Goal: Navigation & Orientation: Find specific page/section

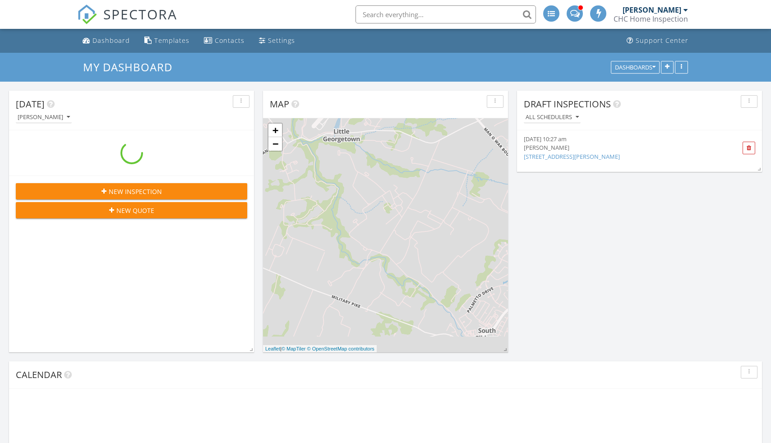
scroll to position [948, 785]
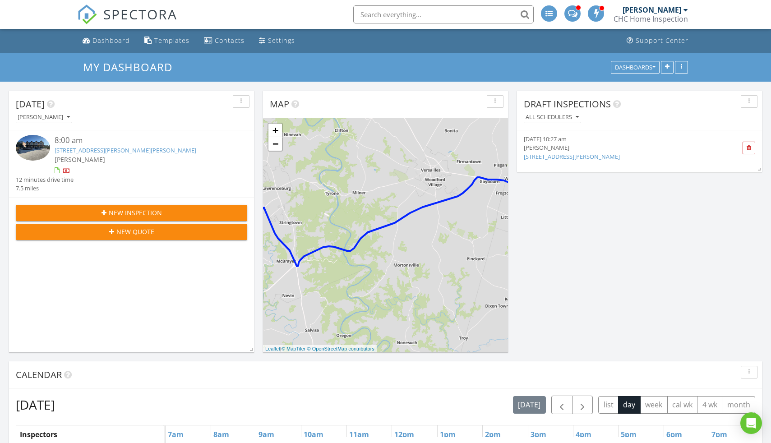
click at [120, 148] on link "[STREET_ADDRESS][PERSON_NAME][PERSON_NAME]" at bounding box center [126, 150] width 142 height 8
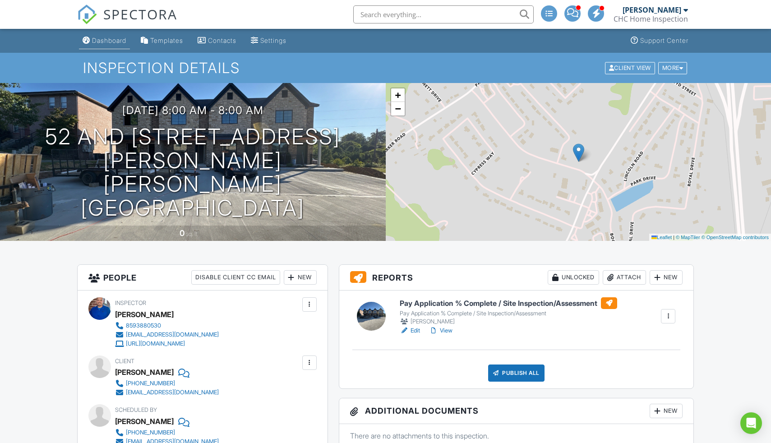
click at [108, 41] on div "Dashboard" at bounding box center [109, 41] width 34 height 8
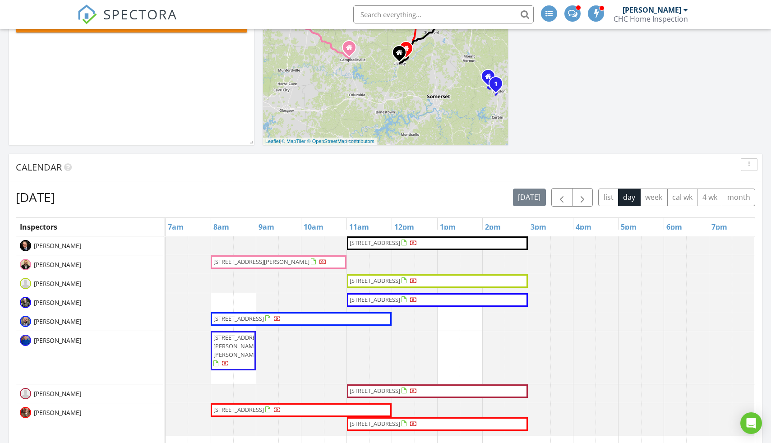
scroll to position [213, 0]
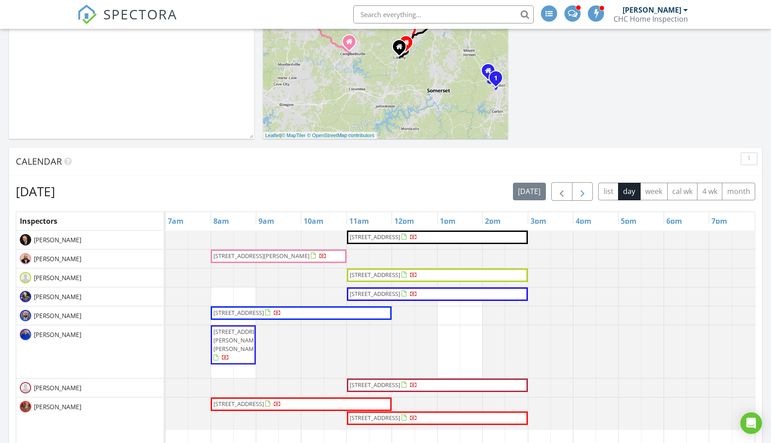
click at [585, 192] on span "button" at bounding box center [582, 191] width 11 height 11
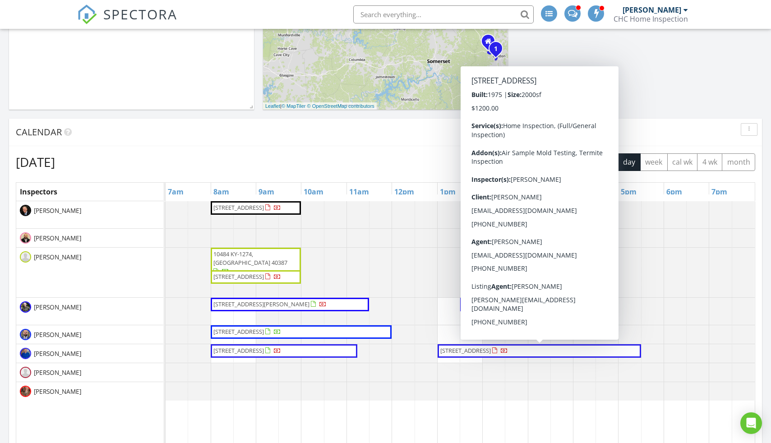
scroll to position [237, 0]
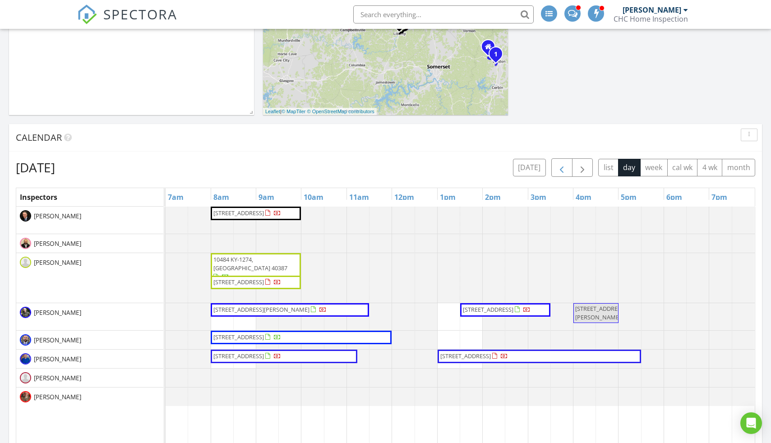
click at [561, 166] on span "button" at bounding box center [561, 167] width 11 height 11
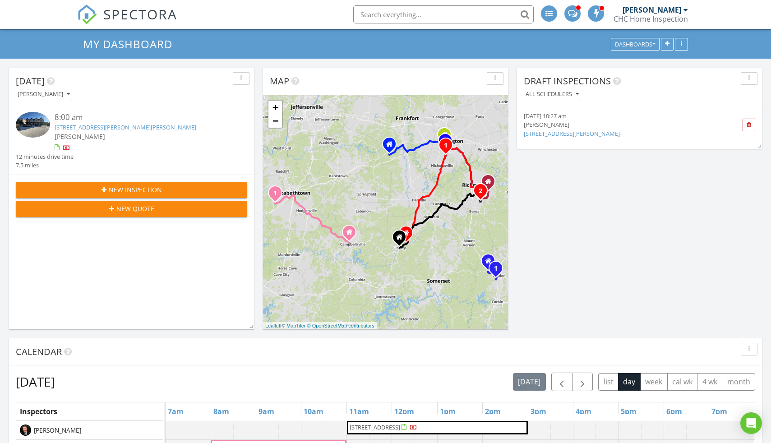
scroll to position [0, 0]
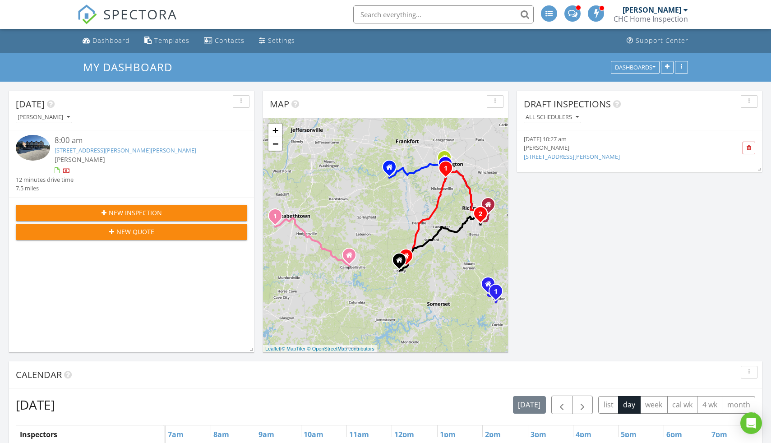
click at [122, 148] on link "[STREET_ADDRESS][PERSON_NAME][PERSON_NAME]" at bounding box center [126, 150] width 142 height 8
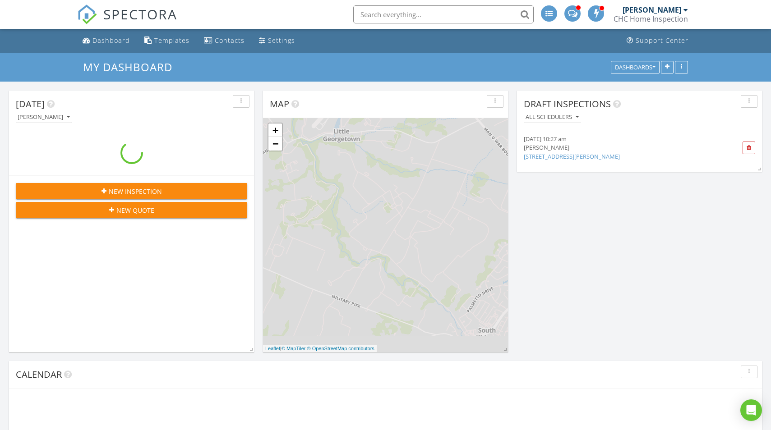
scroll to position [948, 785]
